Goal: Task Accomplishment & Management: Manage account settings

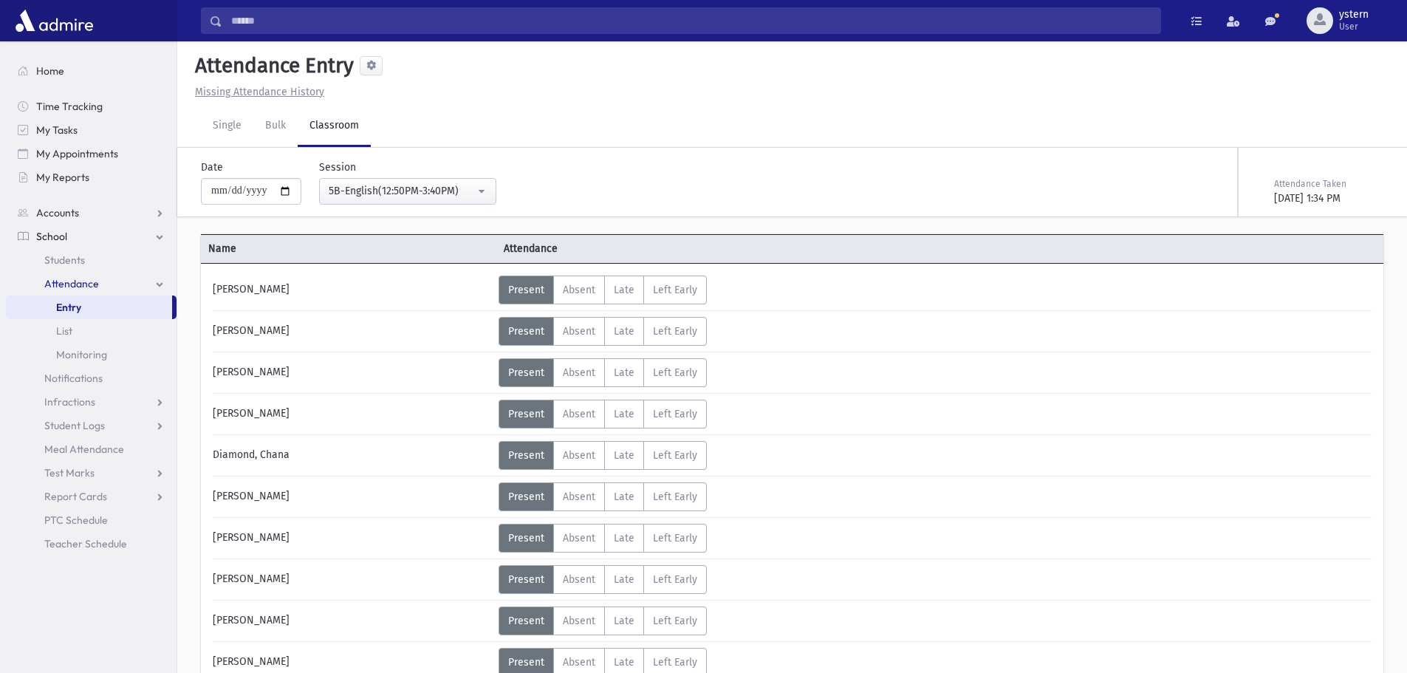
scroll to position [369, 0]
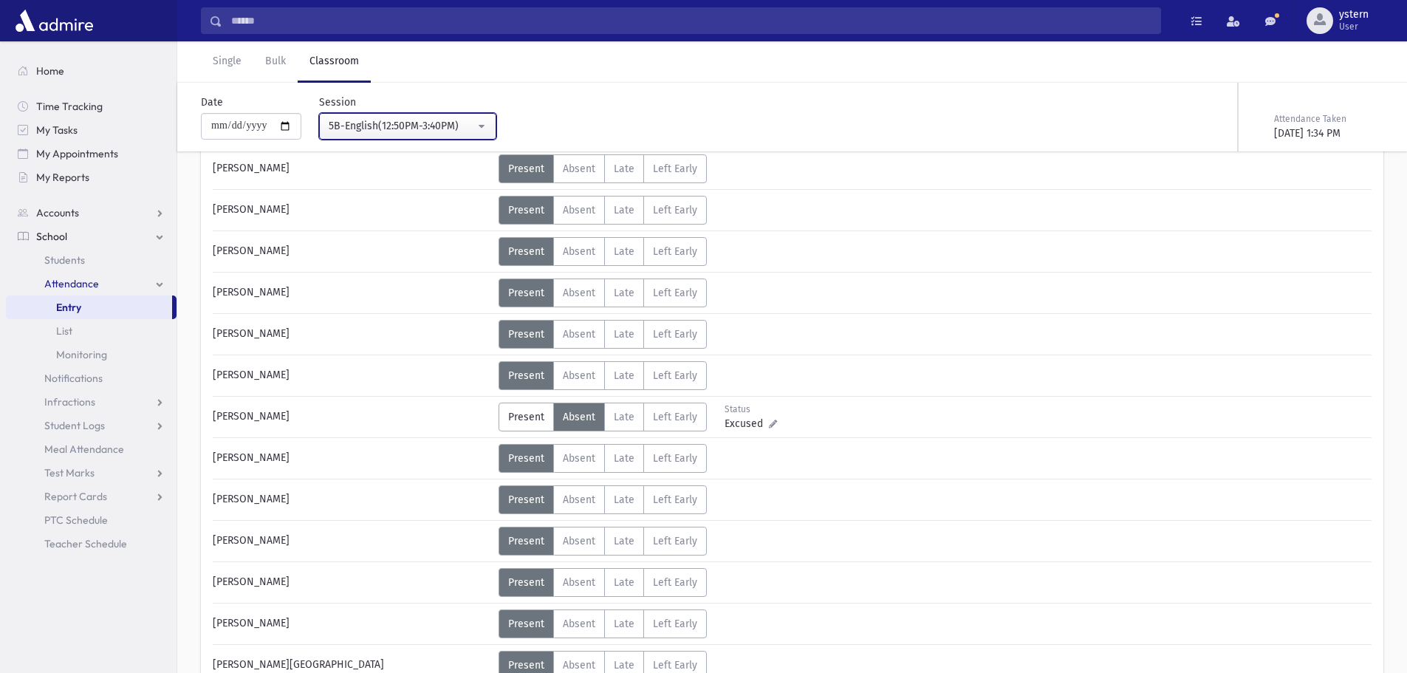
click at [400, 127] on div "5B-English(12:50PM-3:40PM)" at bounding box center [402, 126] width 146 height 16
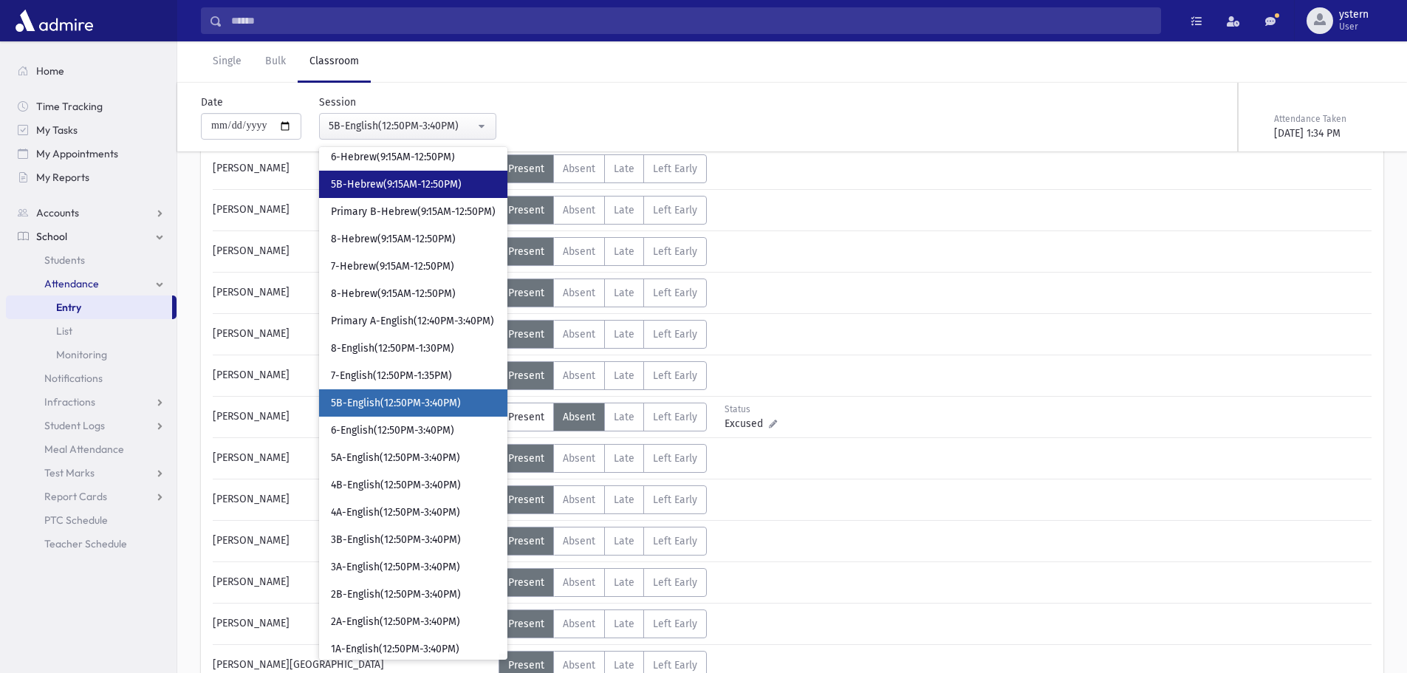
click at [427, 191] on span "5B-Hebrew(9:15AM-12:50PM)" at bounding box center [396, 184] width 131 height 15
select select "***"
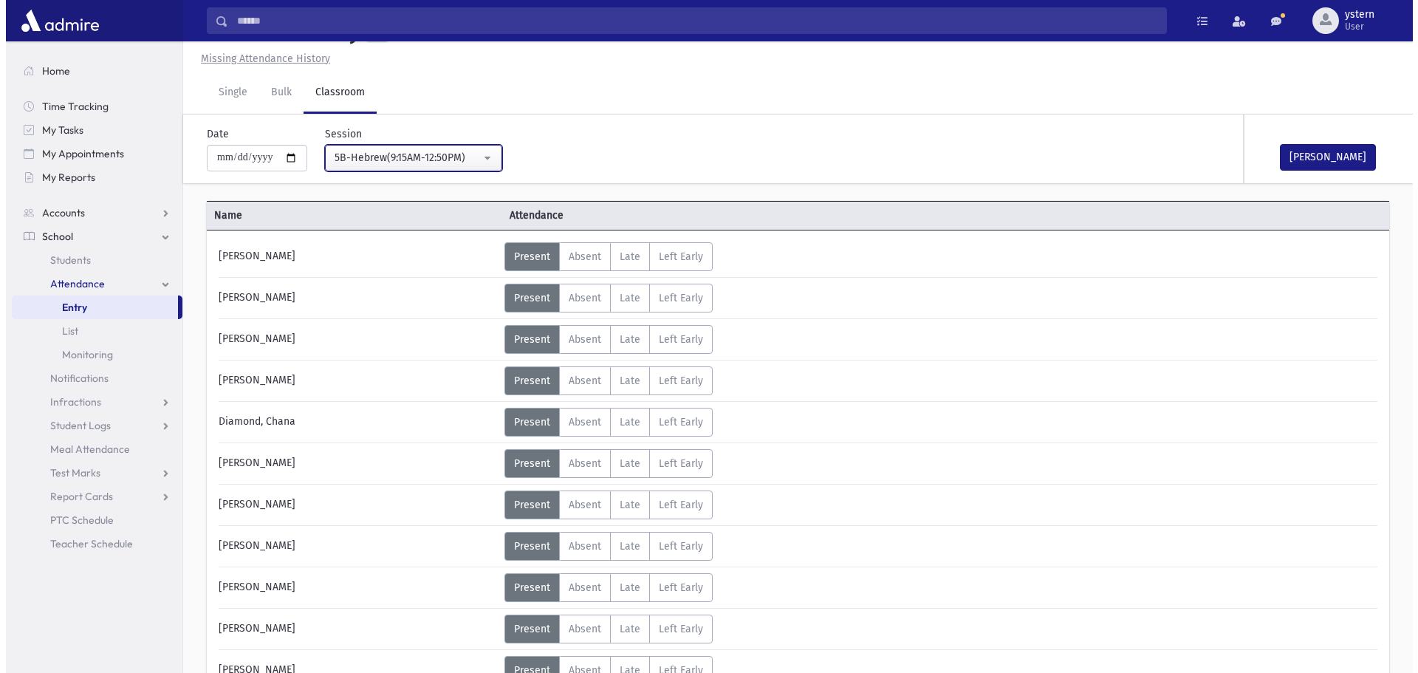
scroll to position [369, 0]
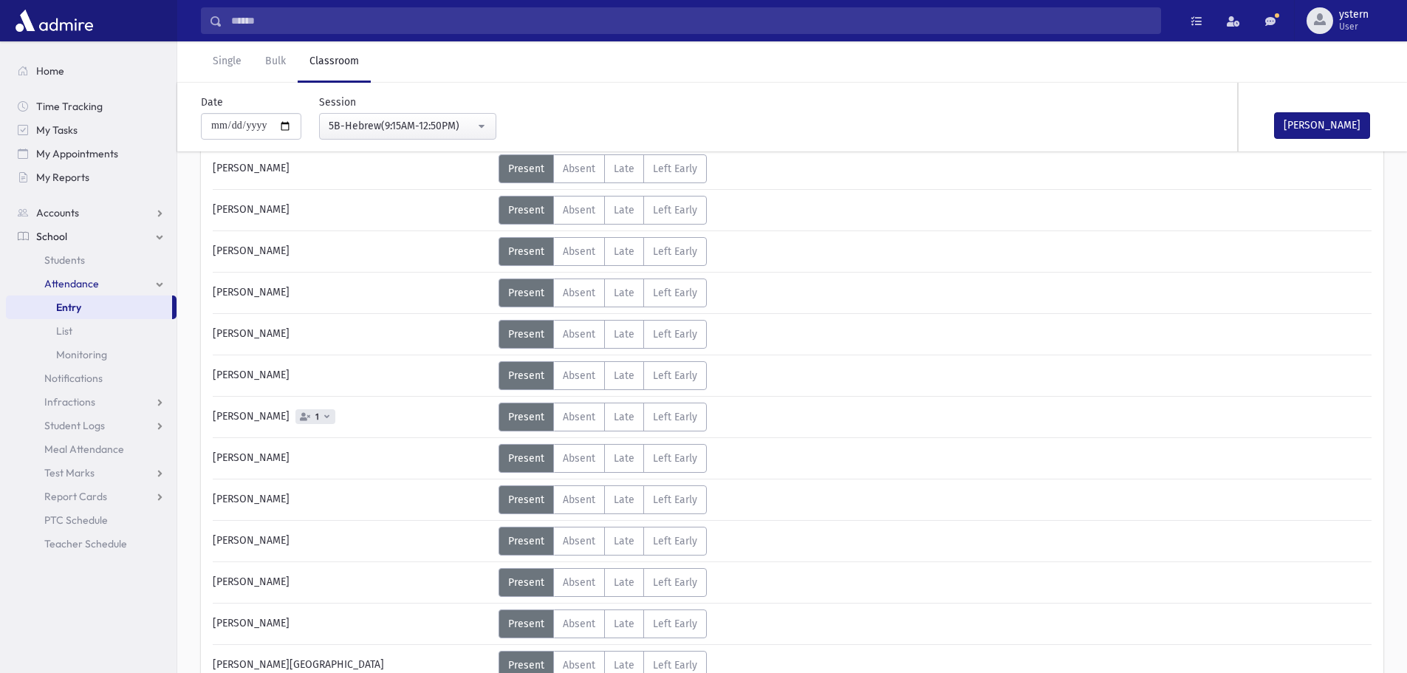
click at [329, 419] on icon at bounding box center [326, 416] width 5 height 8
click at [591, 413] on span "Absent" at bounding box center [579, 417] width 32 height 13
click at [1313, 125] on button "[PERSON_NAME]" at bounding box center [1322, 125] width 96 height 27
click at [1269, 18] on span at bounding box center [1270, 21] width 10 height 10
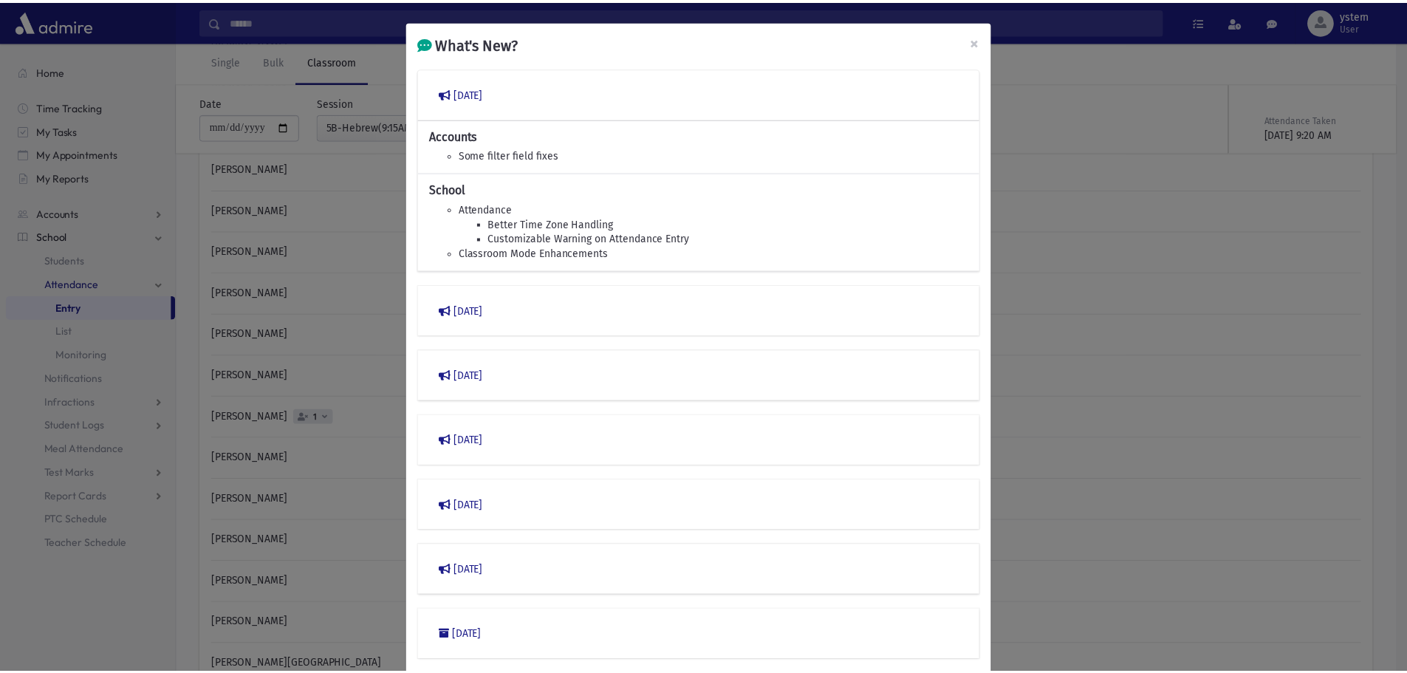
scroll to position [0, 0]
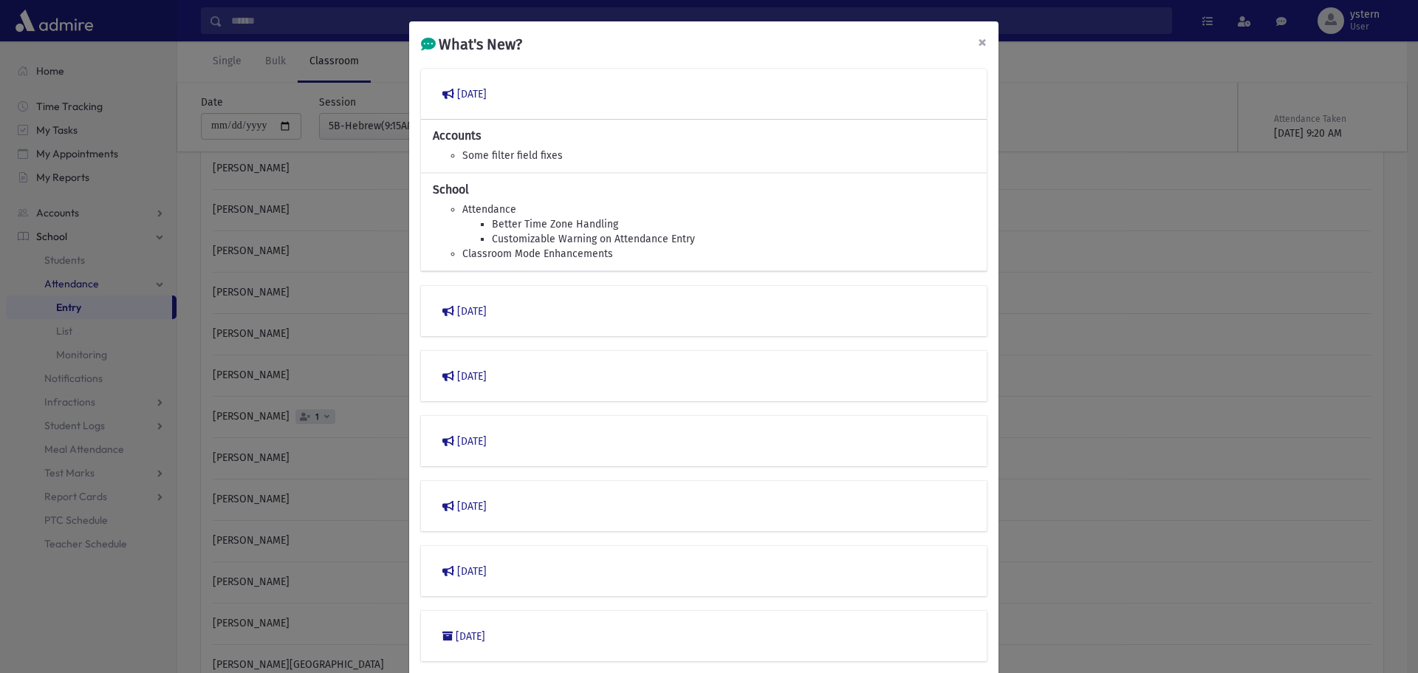
click at [978, 35] on span "×" at bounding box center [982, 42] width 9 height 21
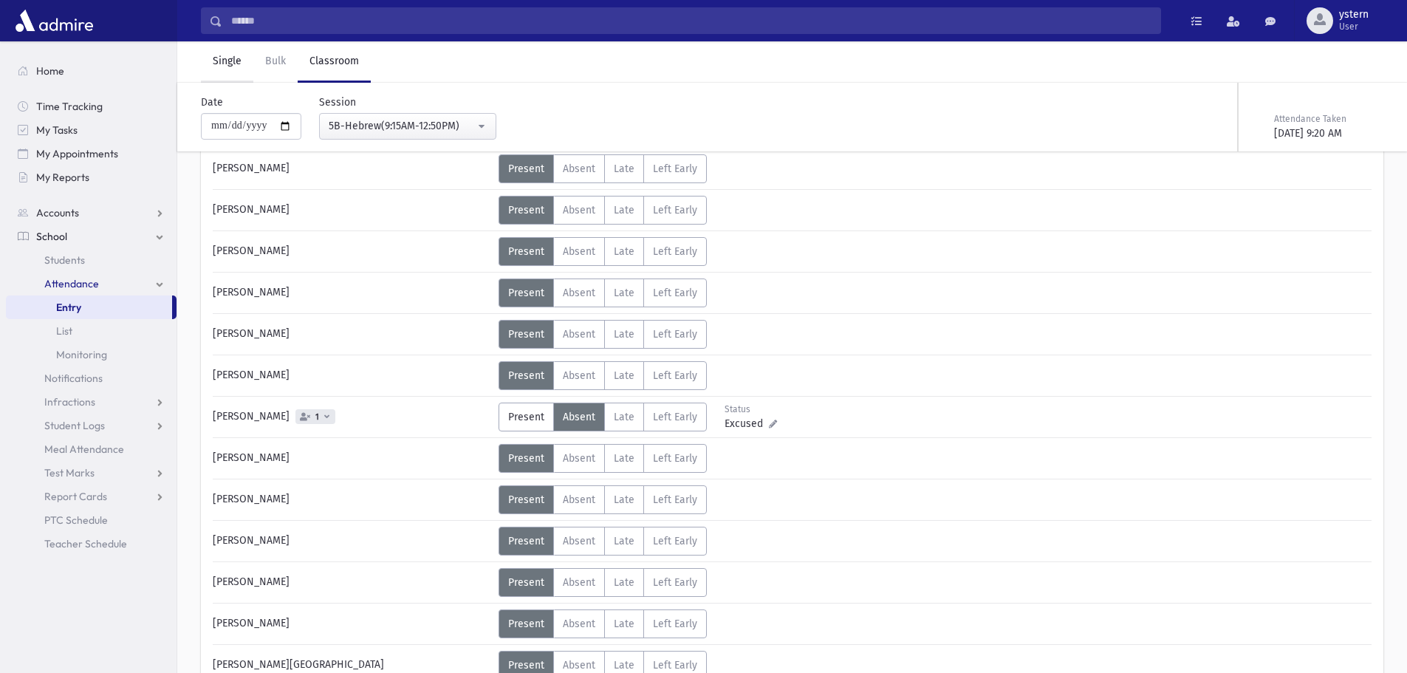
click at [227, 67] on link "Single" at bounding box center [227, 61] width 52 height 41
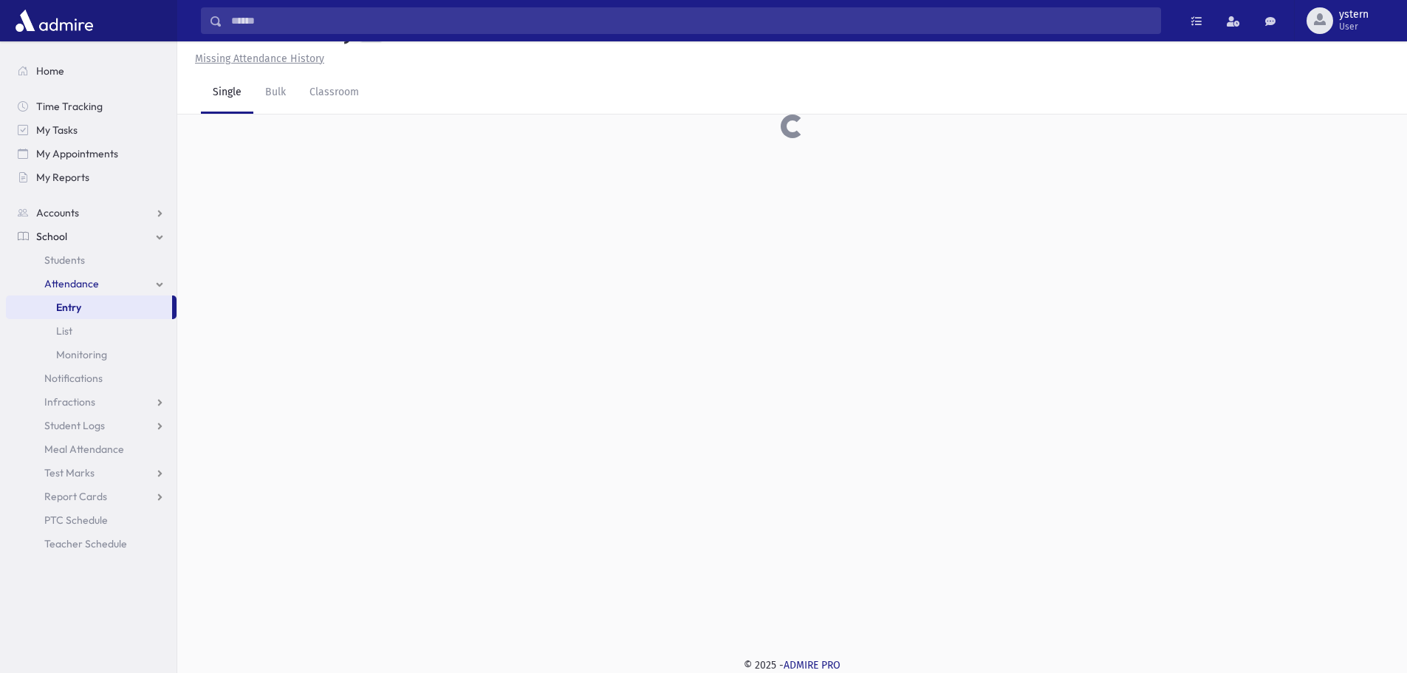
scroll to position [33, 0]
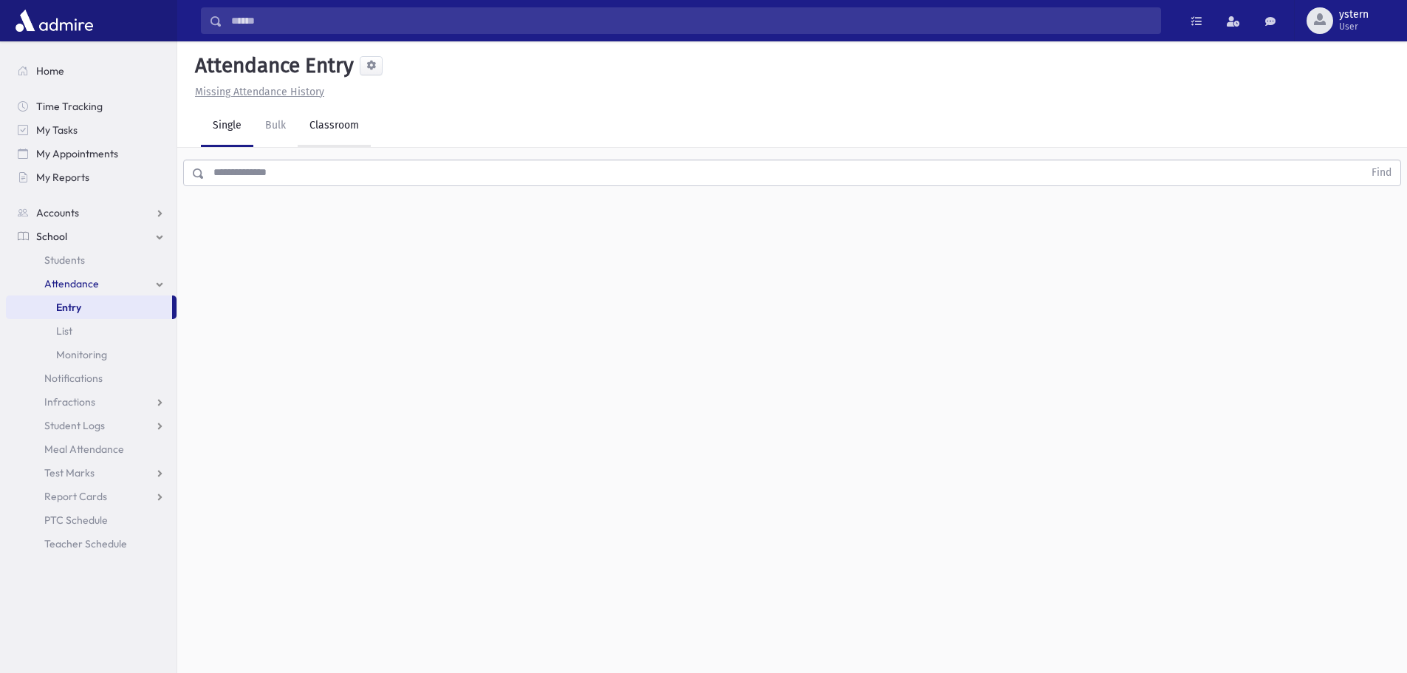
click at [346, 115] on link "Classroom" at bounding box center [334, 126] width 73 height 41
click at [214, 126] on link "Single" at bounding box center [227, 126] width 52 height 41
click at [78, 264] on span "Students" at bounding box center [64, 259] width 41 height 13
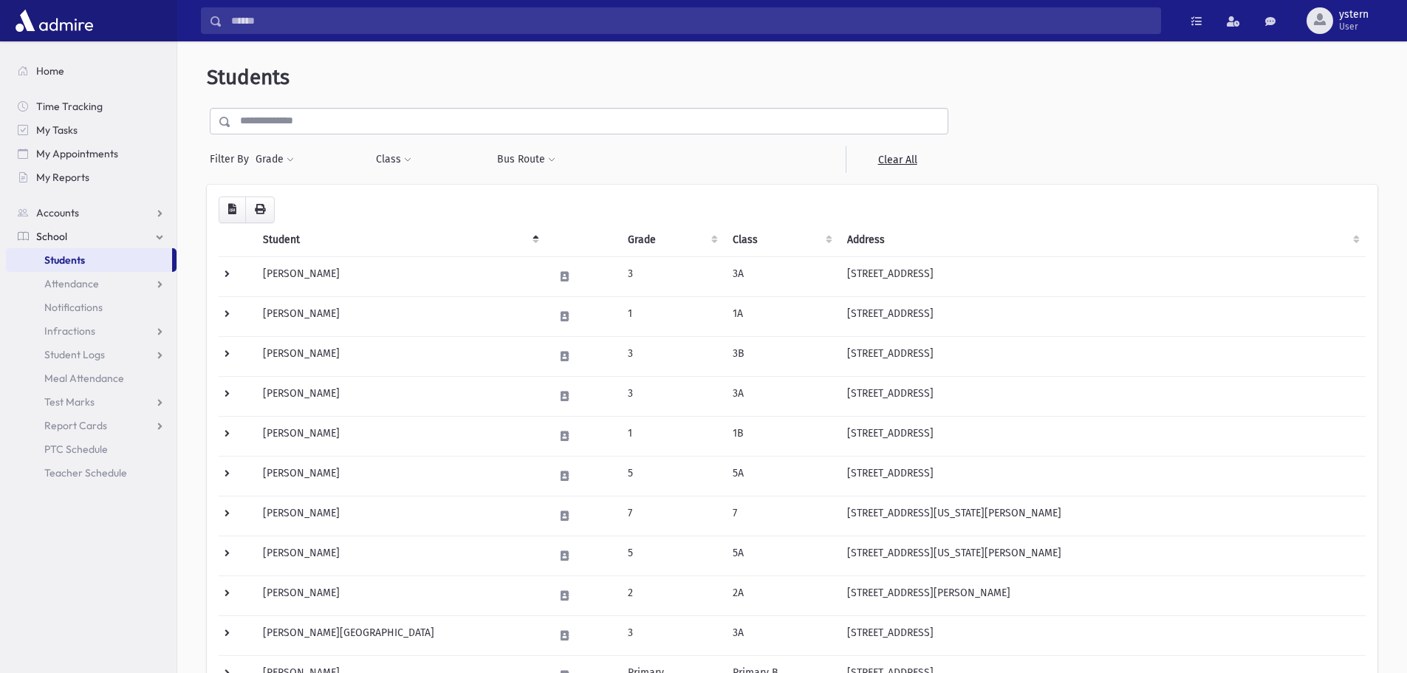
click at [405, 117] on input "text" at bounding box center [589, 121] width 716 height 27
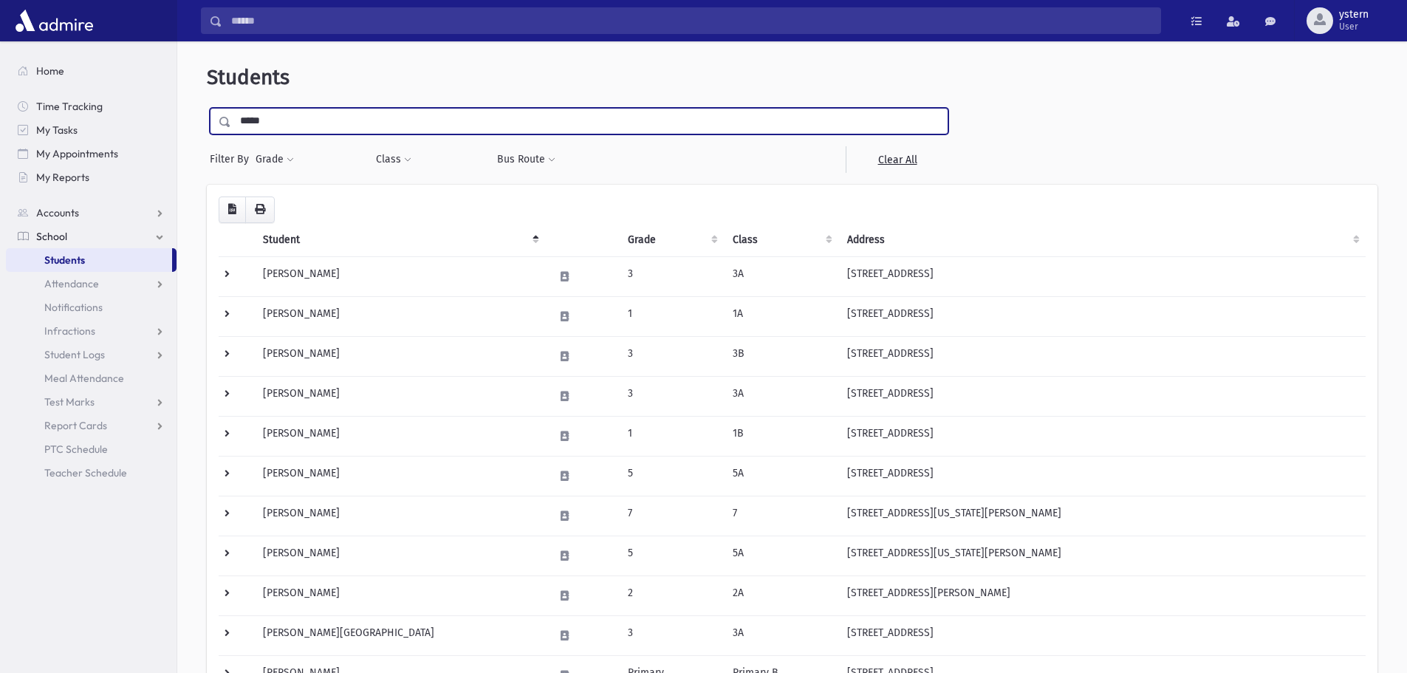
type input "********"
click at [207, 108] on input "submit" at bounding box center [227, 118] width 41 height 20
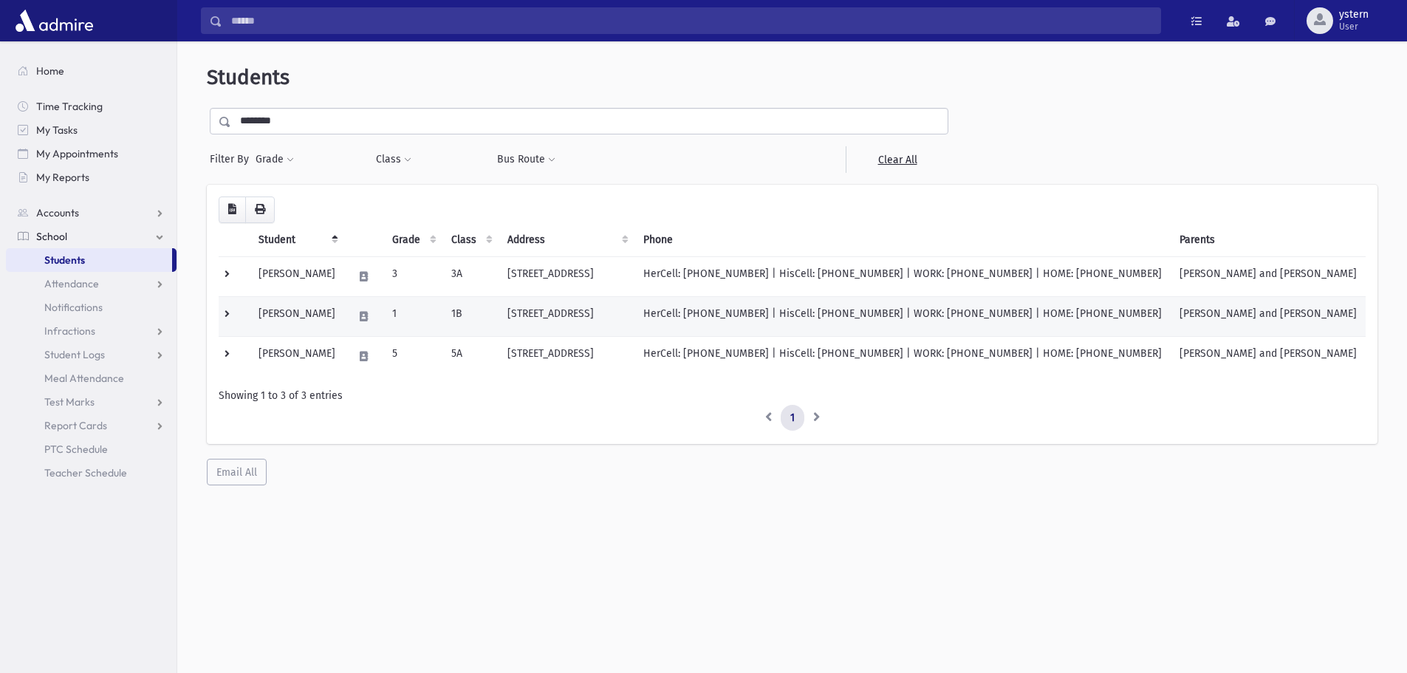
click at [325, 324] on td "[PERSON_NAME]" at bounding box center [297, 316] width 95 height 40
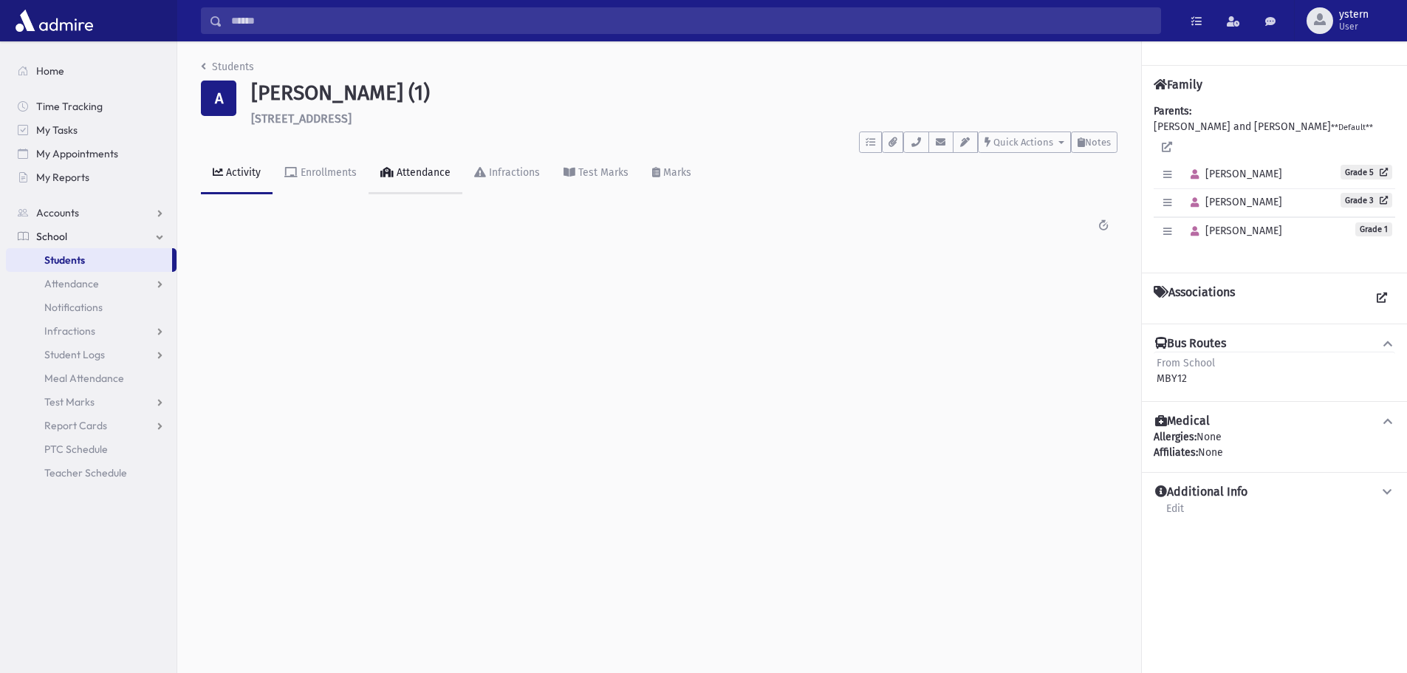
click at [416, 171] on div "Attendance" at bounding box center [422, 172] width 57 height 13
click at [96, 263] on link "Students" at bounding box center [89, 260] width 166 height 24
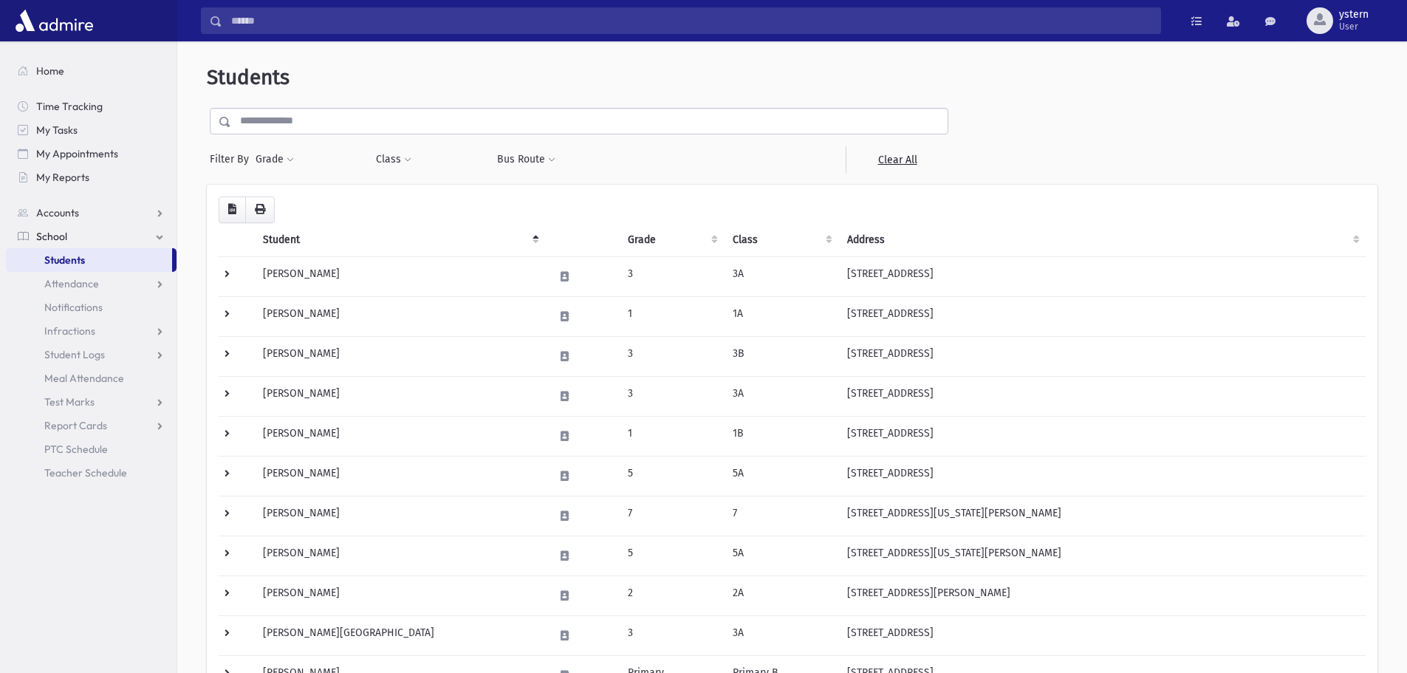
click at [312, 121] on input "text" at bounding box center [589, 121] width 716 height 27
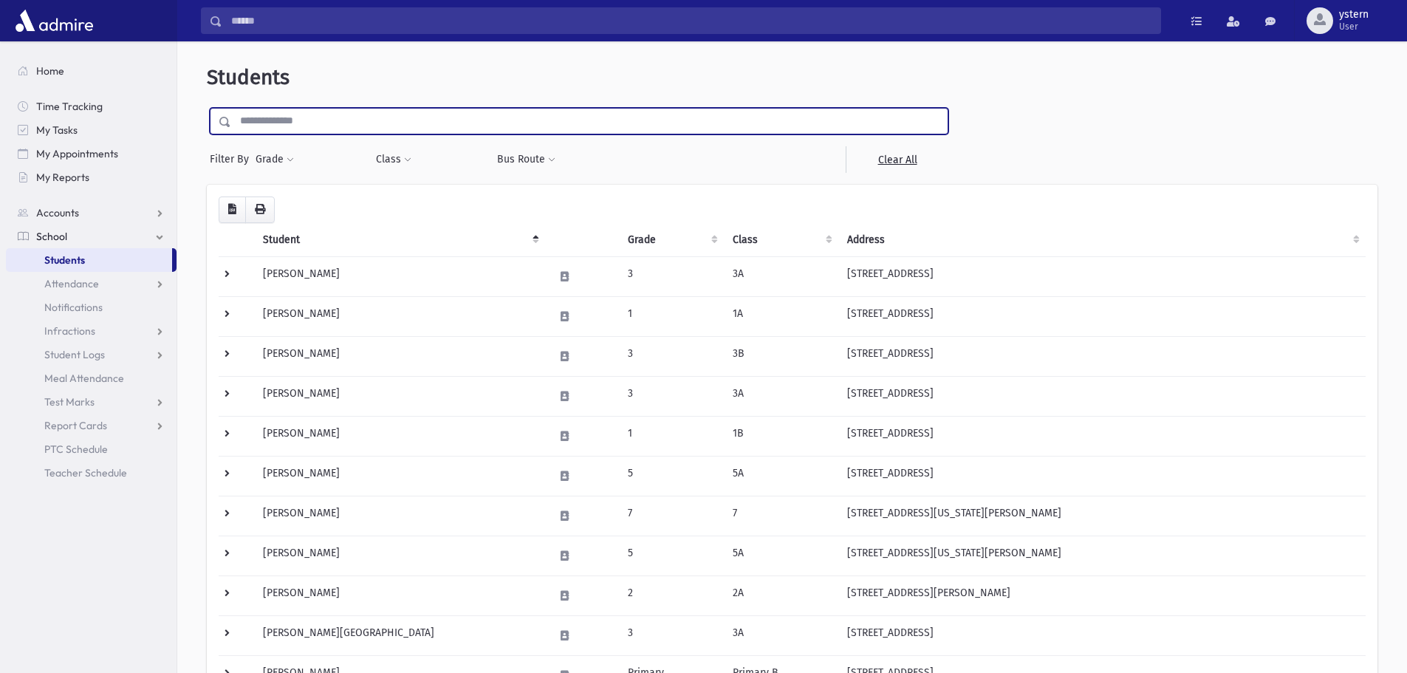
type input "********"
click at [432, 124] on input "********" at bounding box center [589, 121] width 716 height 27
click at [207, 108] on input "submit" at bounding box center [227, 118] width 41 height 20
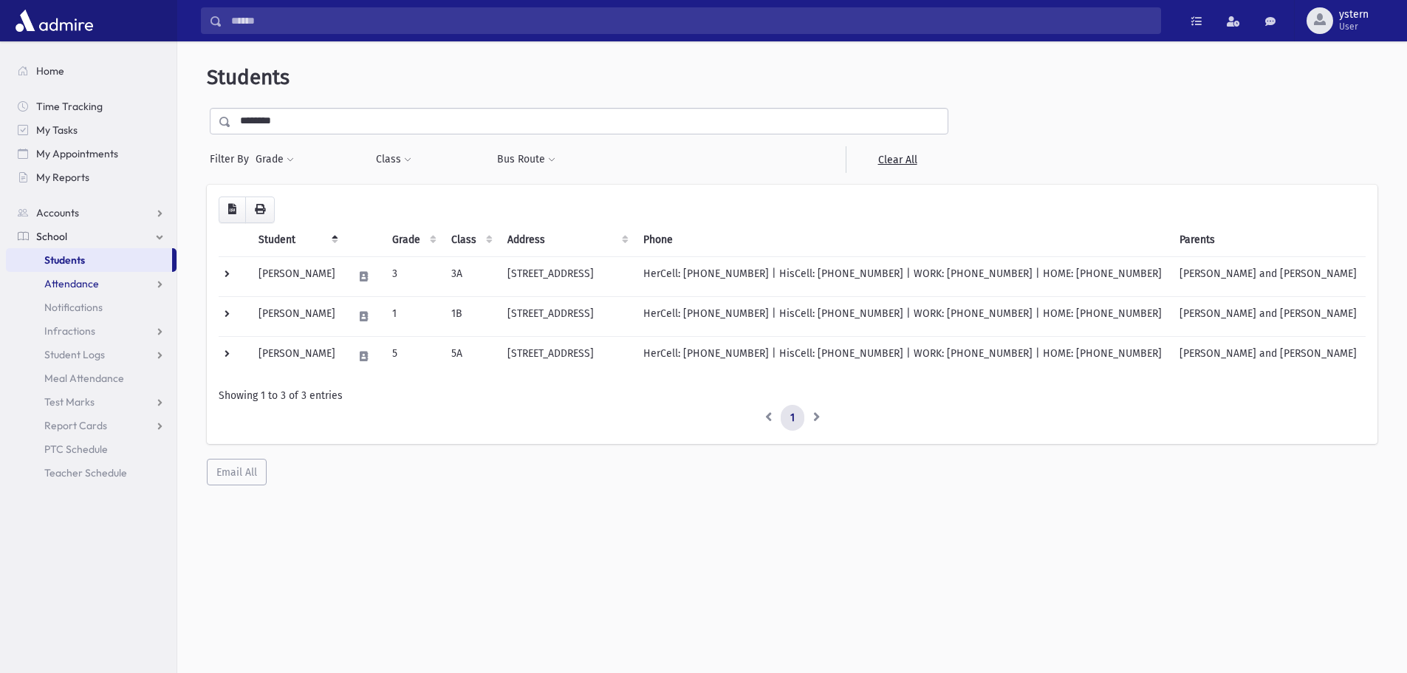
click at [80, 284] on span "Attendance" at bounding box center [71, 283] width 55 height 13
click at [74, 315] on link "Entry" at bounding box center [91, 307] width 171 height 24
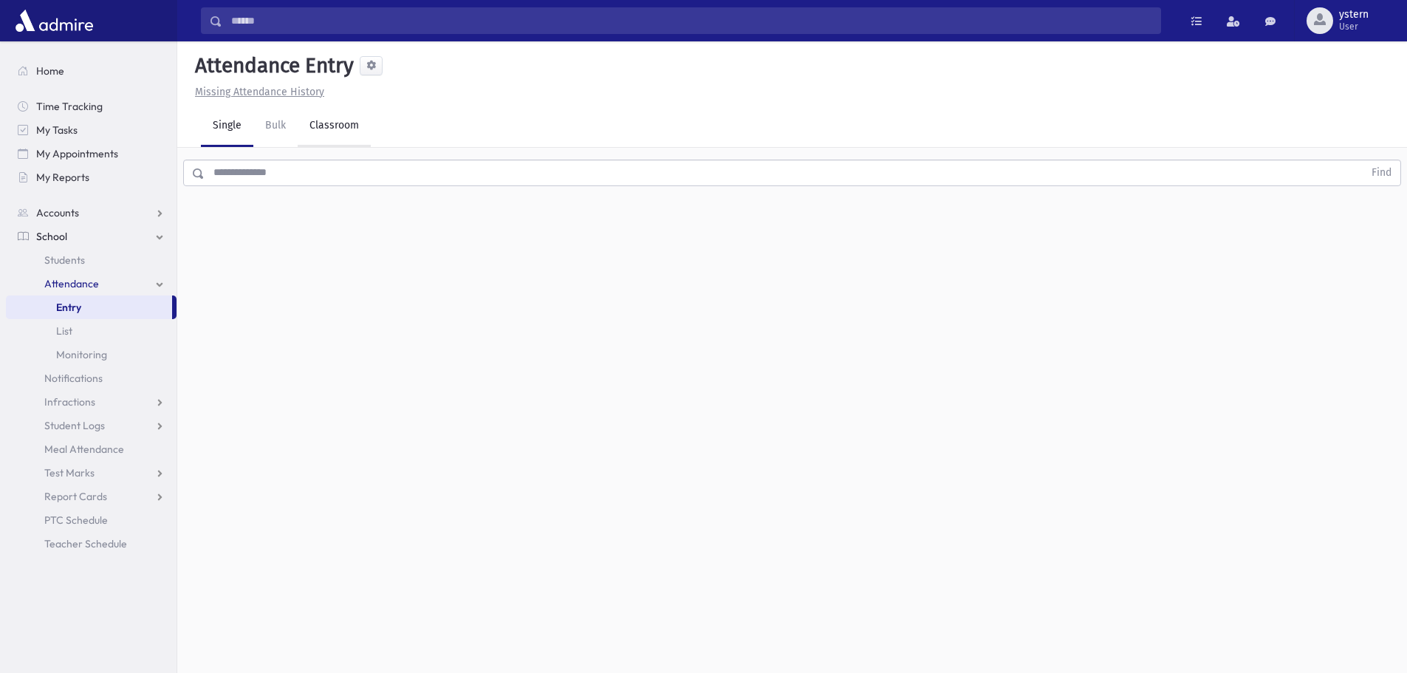
click at [334, 132] on link "Classroom" at bounding box center [334, 126] width 73 height 41
click at [376, 189] on div "--Select One--" at bounding box center [402, 191] width 146 height 16
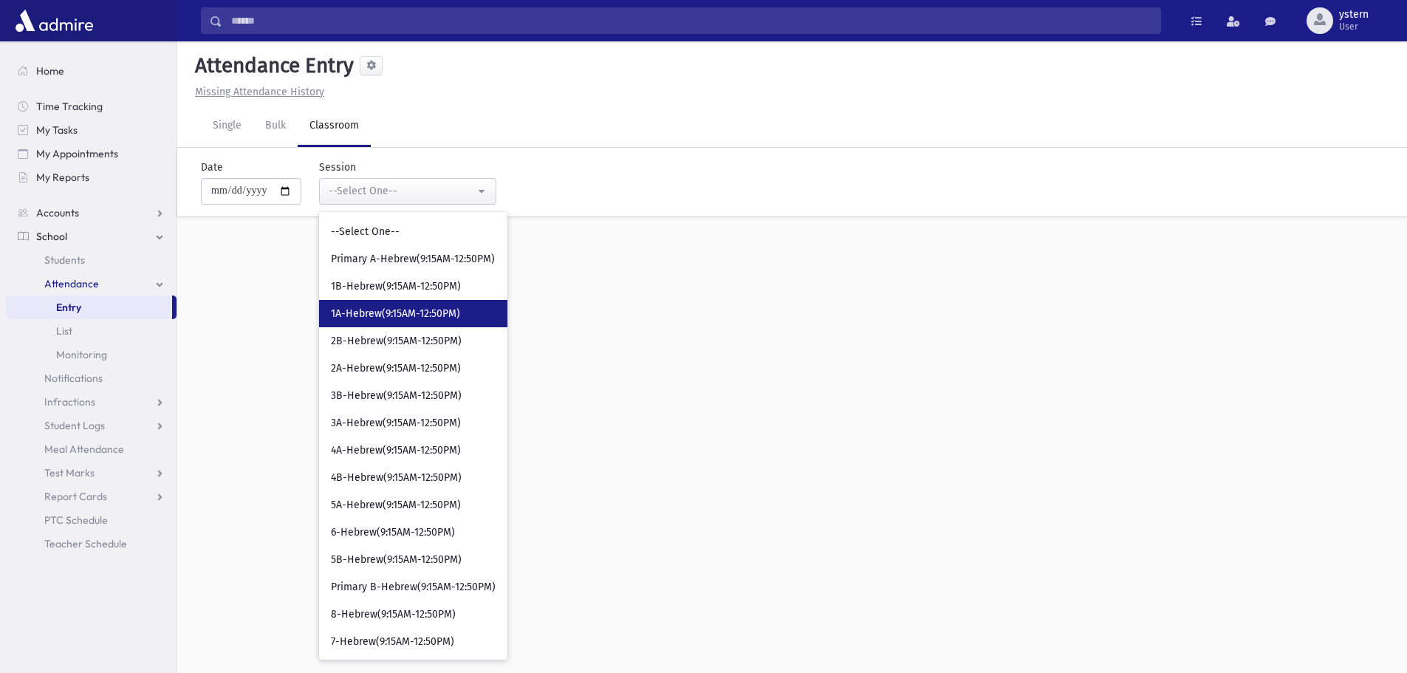
click at [418, 310] on span "1A-Hebrew(9:15AM-12:50PM)" at bounding box center [395, 313] width 129 height 15
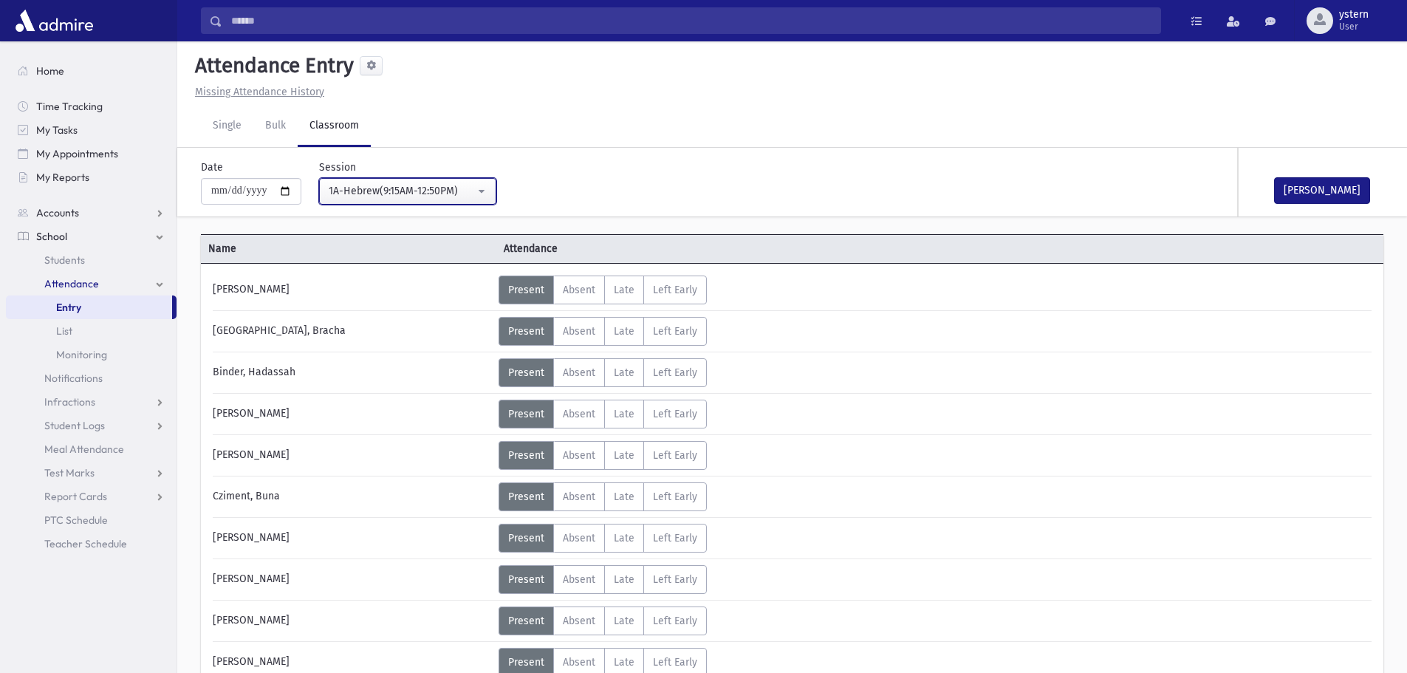
click at [428, 191] on div "1A-Hebrew(9:15AM-12:50PM)" at bounding box center [402, 191] width 146 height 16
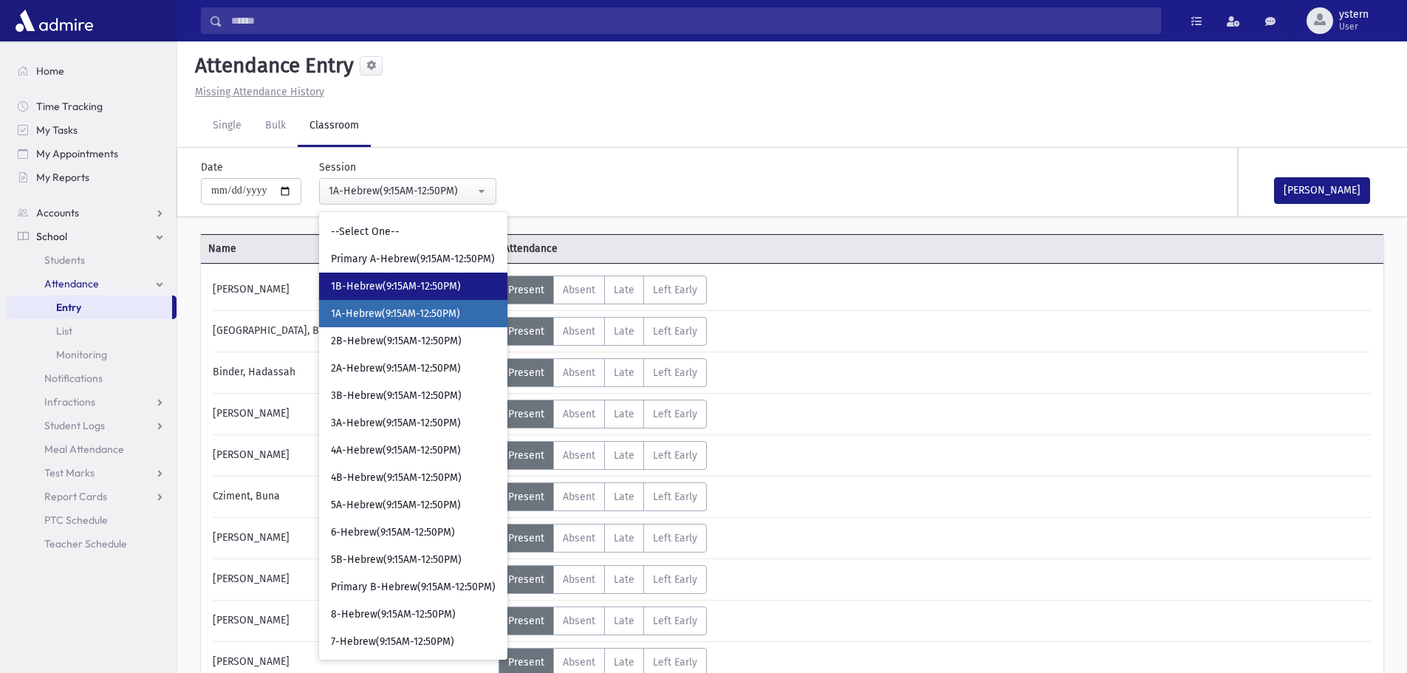
click at [413, 277] on link "1B-Hebrew(9:15AM-12:50PM)" at bounding box center [413, 285] width 188 height 27
select select "***"
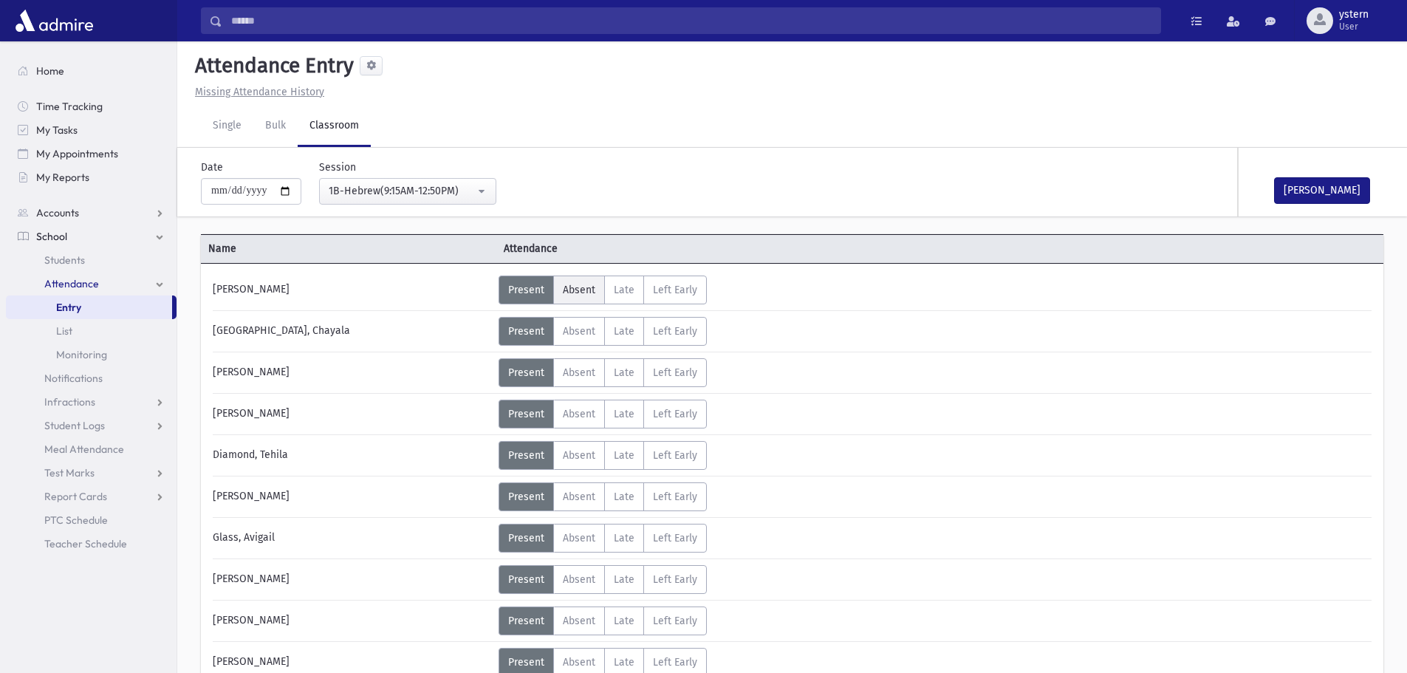
click at [568, 292] on span "Absent" at bounding box center [579, 290] width 32 height 13
click at [1309, 195] on button "[PERSON_NAME]" at bounding box center [1322, 190] width 96 height 27
click at [236, 128] on link "Single" at bounding box center [227, 126] width 52 height 41
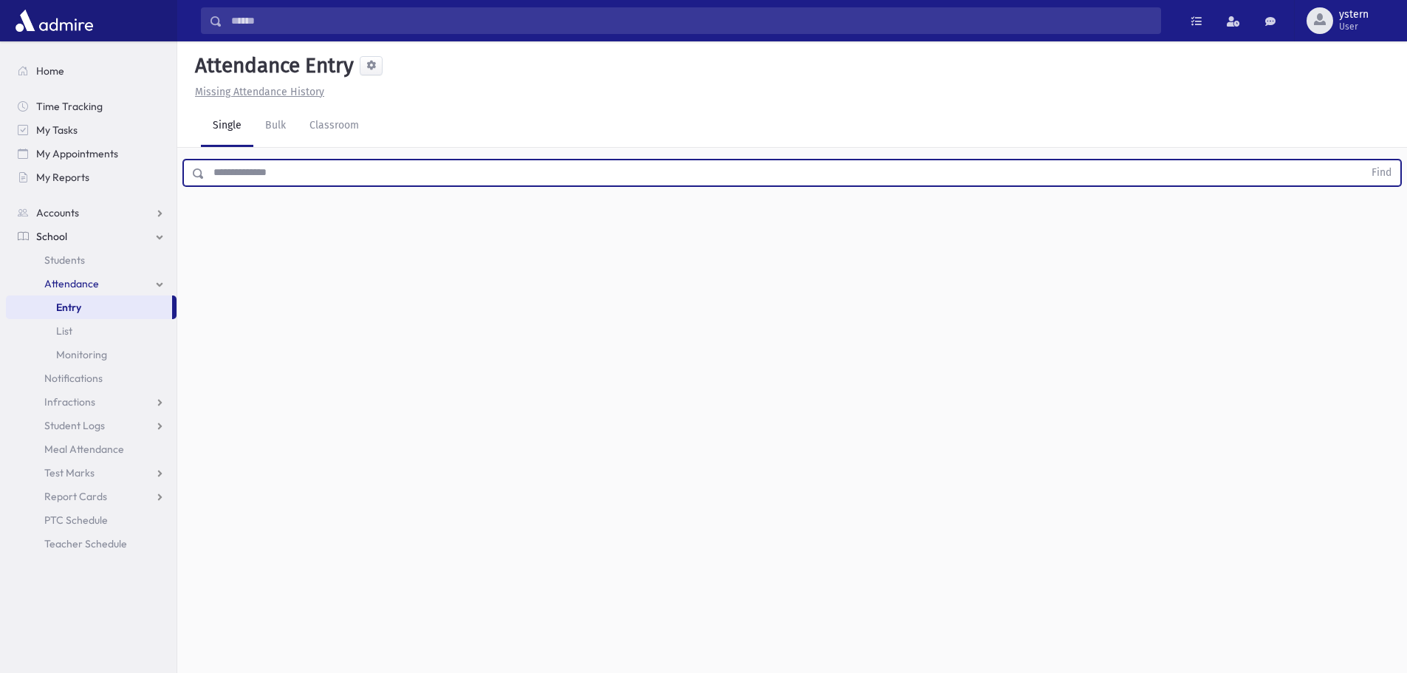
click at [276, 184] on input "text" at bounding box center [784, 173] width 1159 height 27
click at [372, 69] on span at bounding box center [371, 66] width 10 height 10
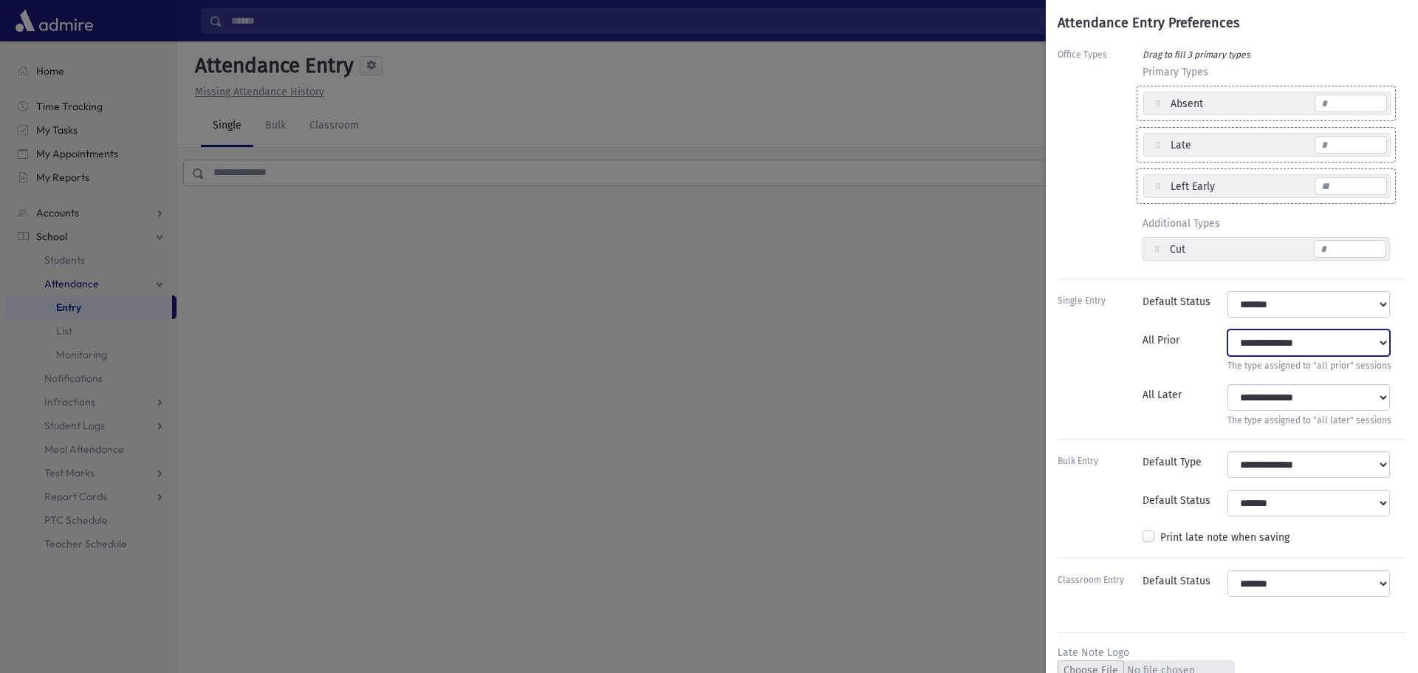
click at [1311, 341] on select "**********" at bounding box center [1308, 342] width 162 height 27
click at [1066, 361] on div at bounding box center [1099, 350] width 85 height 43
click at [1275, 407] on select "**********" at bounding box center [1308, 397] width 162 height 27
click at [1077, 360] on div at bounding box center [1099, 350] width 85 height 43
